Goal: Find specific page/section: Find specific page/section

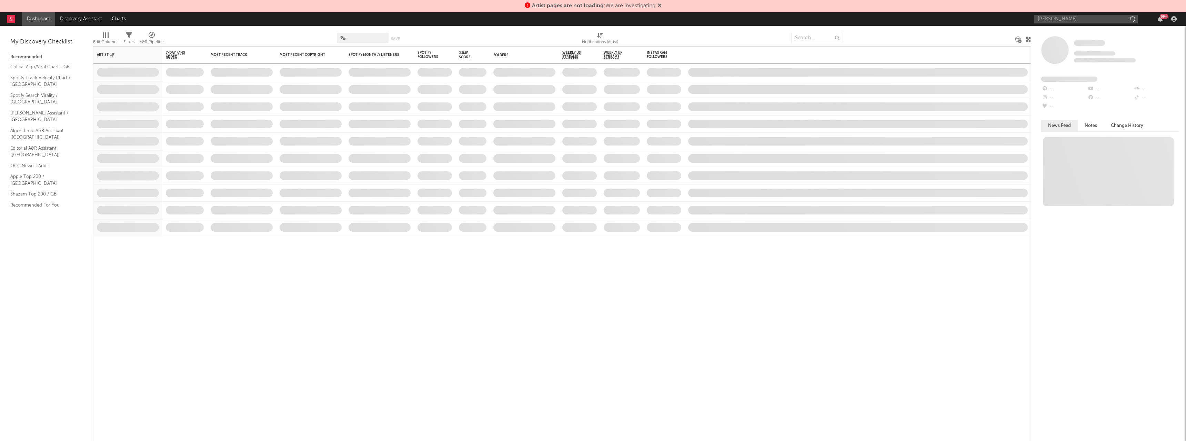
type input "[PERSON_NAME]"
click at [1075, 18] on input "jack marlow" at bounding box center [1085, 19] width 103 height 9
